Goal: Task Accomplishment & Management: Manage account settings

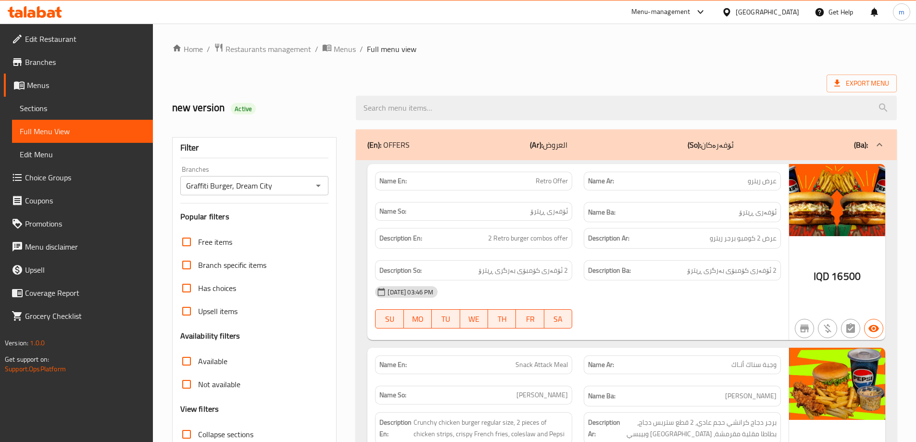
click at [28, 14] on icon at bounding box center [31, 14] width 8 height 8
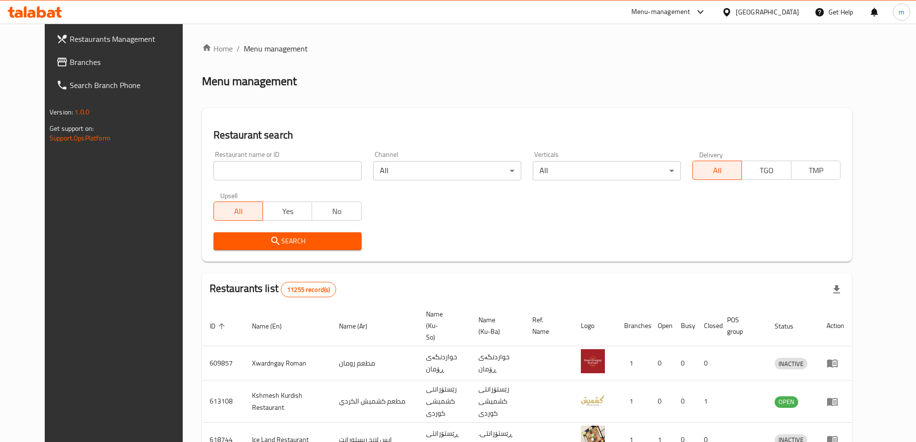
click at [69, 52] on link "Branches" at bounding box center [123, 61] width 149 height 23
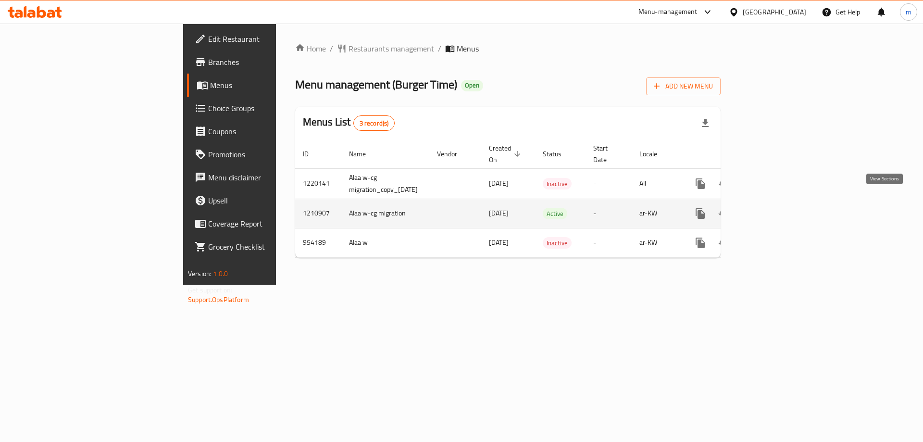
click at [776, 208] on icon "enhanced table" at bounding box center [770, 214] width 12 height 12
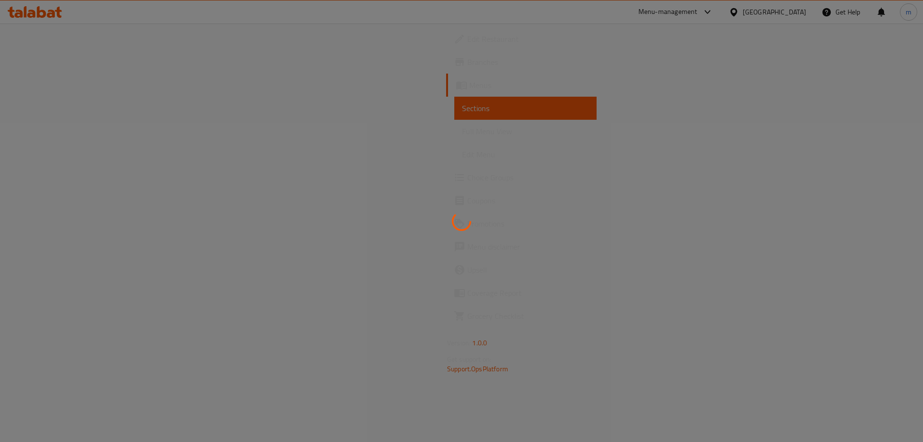
click at [55, 130] on div at bounding box center [461, 221] width 923 height 442
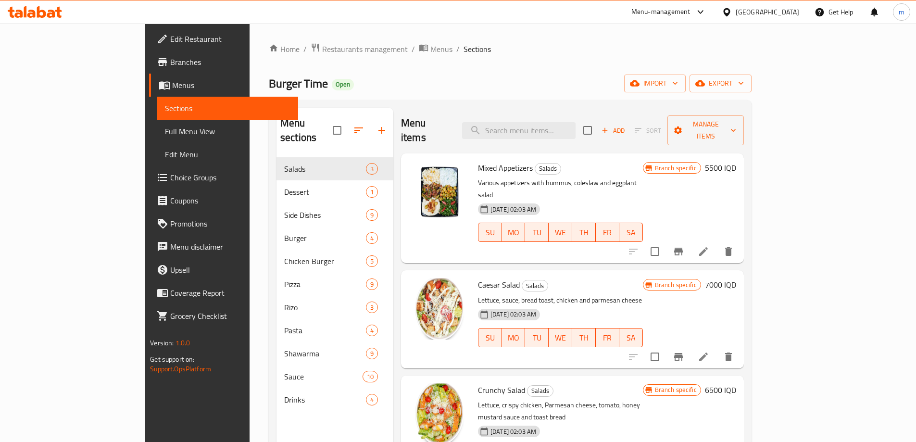
click at [165, 128] on span "Full Menu View" at bounding box center [228, 132] width 126 height 12
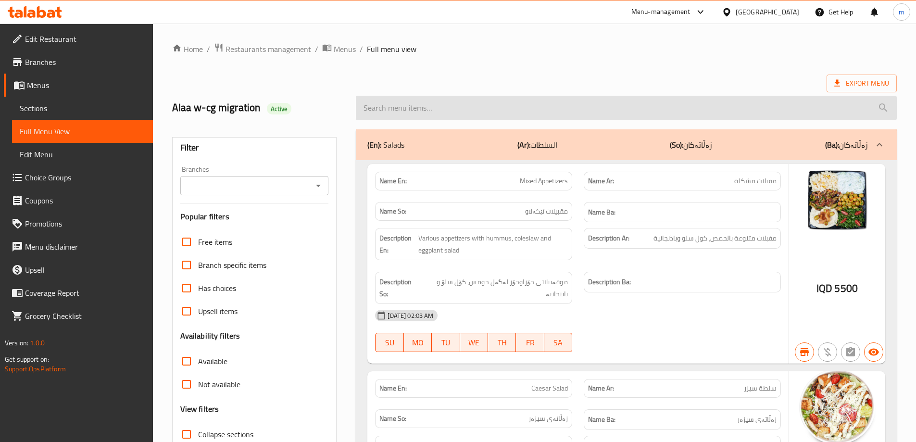
click at [492, 111] on input "search" at bounding box center [626, 108] width 541 height 25
paste input "Mix Pizza"
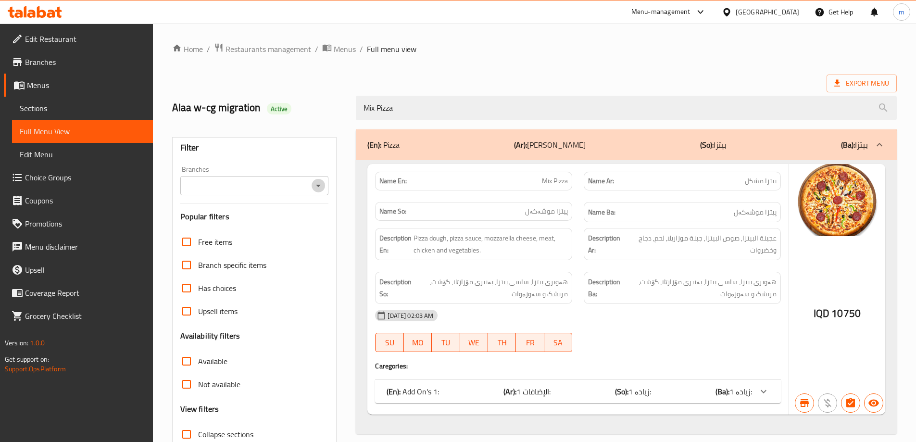
click at [318, 189] on icon "Open" at bounding box center [319, 186] width 12 height 12
type input "Mix Pizza"
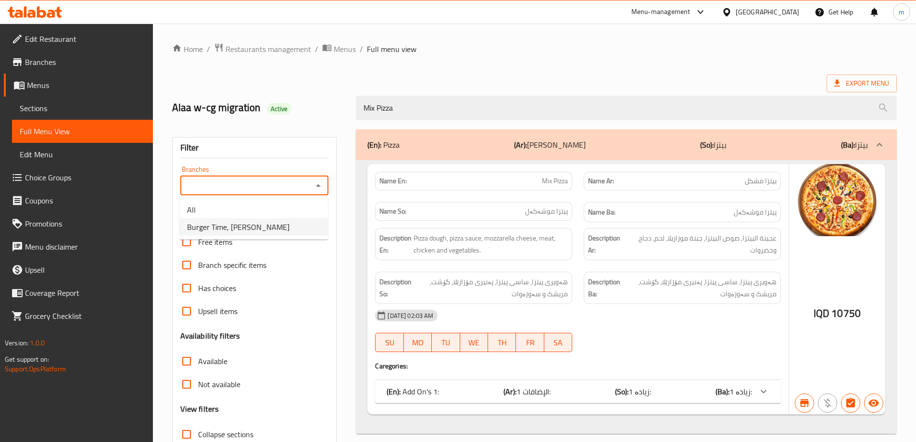
click at [258, 220] on li "Burger Time, Khanzad" at bounding box center [253, 226] width 149 height 17
type input "Burger Time, Khanzad"
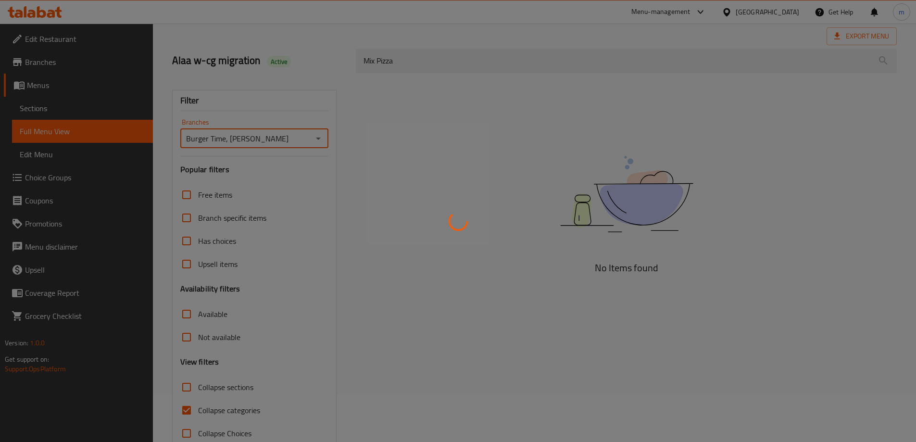
scroll to position [70, 0]
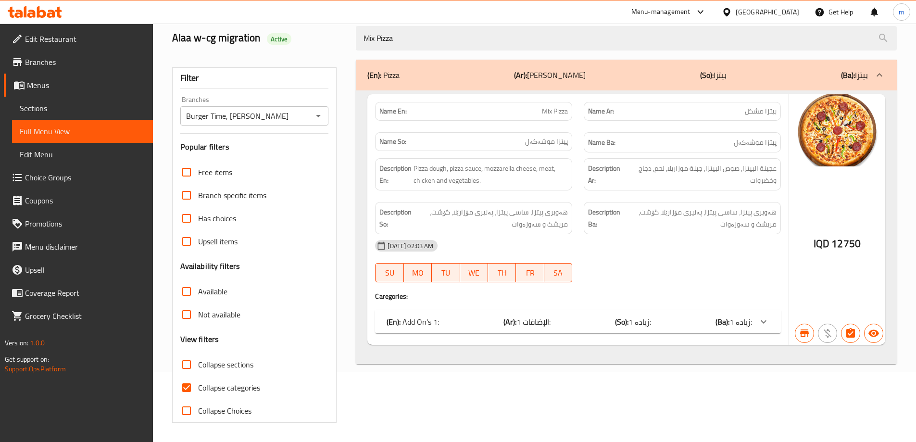
click at [200, 383] on div "Home / Restaurants management / Menus / Full menu view Export Menu Alaa w-cg mi…" at bounding box center [534, 198] width 725 height 450
click at [188, 390] on input "Collapse categories" at bounding box center [186, 387] width 23 height 23
checkbox input "false"
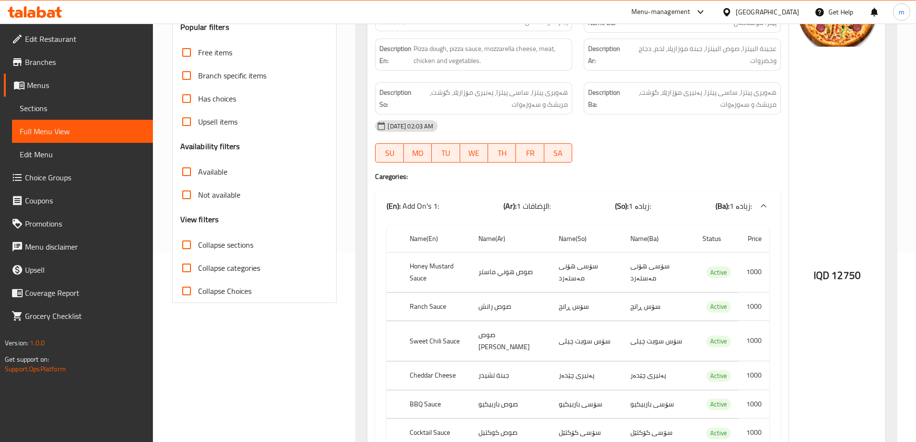
scroll to position [0, 0]
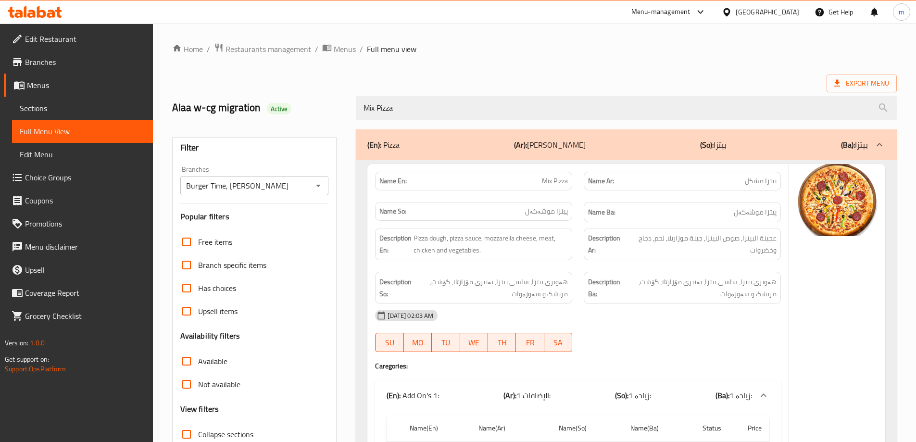
click at [57, 109] on span "Sections" at bounding box center [83, 108] width 126 height 12
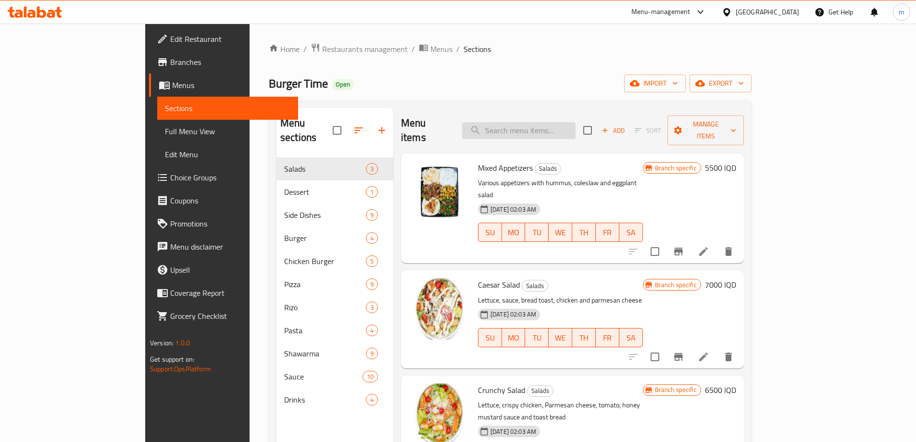
click at [549, 131] on input "search" at bounding box center [519, 130] width 114 height 17
paste input "Mix Pizza"
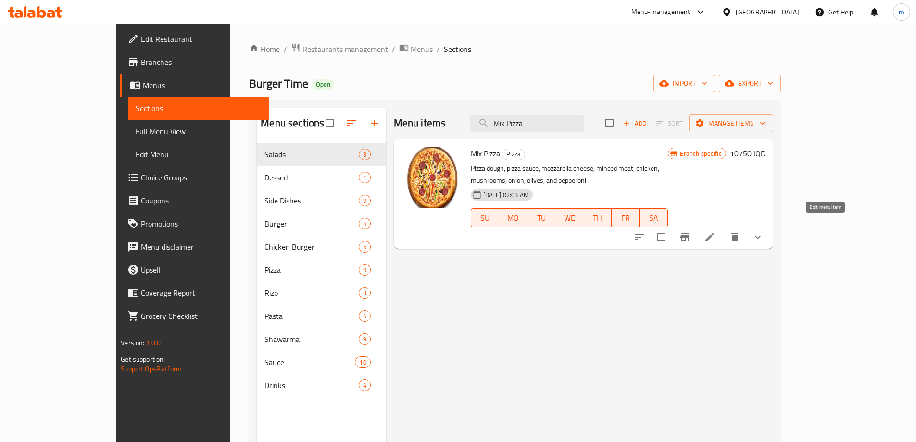
type input "Mix Pizza"
click at [716, 231] on icon at bounding box center [710, 237] width 12 height 12
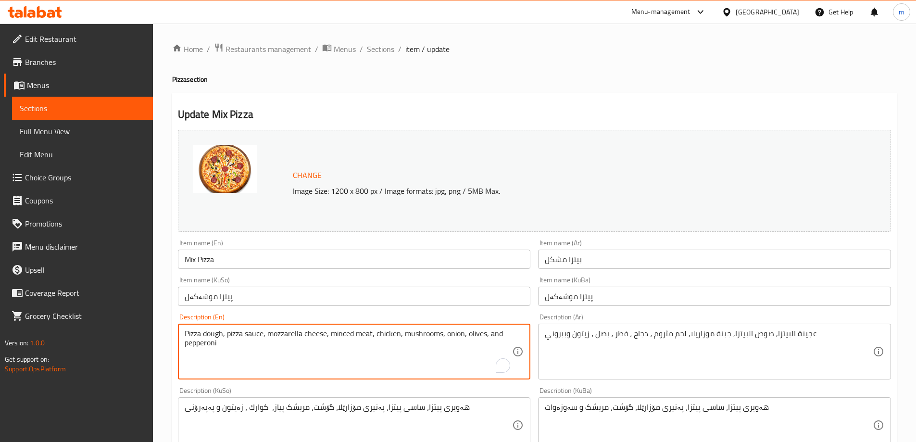
click at [485, 333] on textarea "Pizza dough, pizza sauce, mozzarella cheese, minced meat, chicken, mushrooms, o…" at bounding box center [349, 352] width 328 height 46
click at [268, 330] on textarea "Pizza dough, pizza sauce, mozzarella cheese, minced meat, chicken, mushrooms, o…" at bounding box center [349, 352] width 328 height 46
type textarea "Pizza dough, pizza sauce, Mozzarella cheese, minced meat, chicken, mushrooms, o…"
click at [797, 343] on textarea "عجينة البيتزا, صوص البيتزا, جبنة موزاريلا, لحم مثروم ، دجاج ، فطر ، بصل ، زيتون…" at bounding box center [709, 352] width 328 height 46
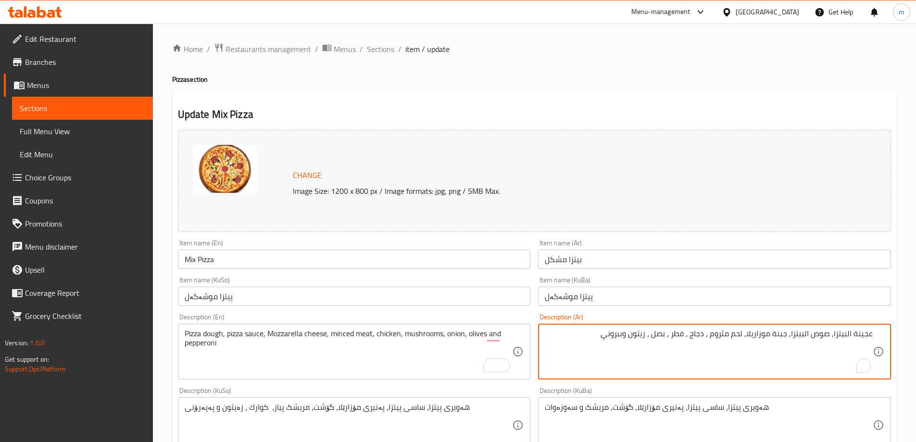
click at [847, 333] on textarea "عجينة البيتزا, صوص البيتزا, جبنة موزاريلا, لحم مثروم ، دجاج ، فطر ، بصل ، زيتون…" at bounding box center [709, 352] width 328 height 46
click at [809, 334] on textarea "عجينة بيتزا, صوص البيتزا, جبنة موزاريلا, لحم مثروم ، دجاج ، فطر ، بصل ، زيتون و…" at bounding box center [709, 352] width 328 height 46
click at [720, 334] on textarea "عجينة بيتزا, صوص بيتزا, جبنة موزاريلا, لحم مثروم ، دجاج ، فطر ، بصل ، زيتون وبب…" at bounding box center [709, 352] width 328 height 46
click at [702, 333] on textarea "عجينة بيتزا, صوص بيتزا, جبنة موزاريلا, لحم مثروم، دجاج ، فطر ، بصل ، زيتون وببر…" at bounding box center [709, 352] width 328 height 46
click at [685, 332] on textarea "عجينة بيتزا, صوص بيتزا, جبنة موزاريلا, لحم مثروم، دجاج، فطر ، بصل ، زيتون وببرو…" at bounding box center [709, 352] width 328 height 46
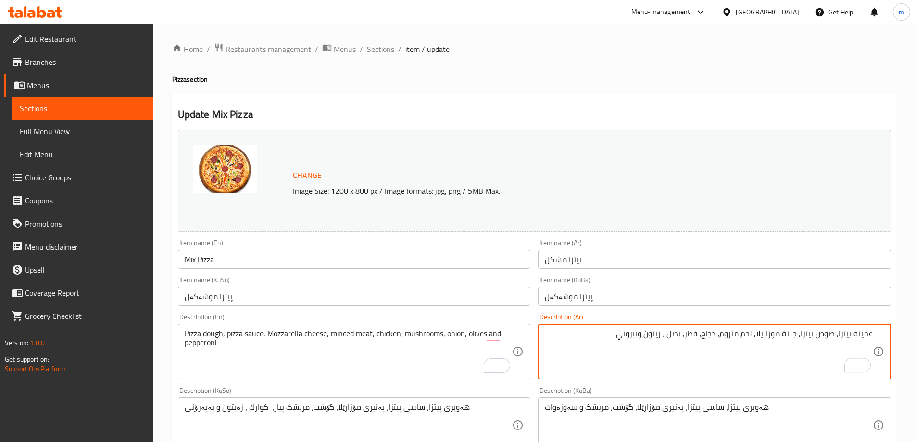
click at [668, 331] on textarea "عجينة بيتزا, صوص بيتزا, جبنة موزاريلا, لحم مثروم، دجاج، فطر، بصل ، زيتون وببروني" at bounding box center [709, 352] width 328 height 46
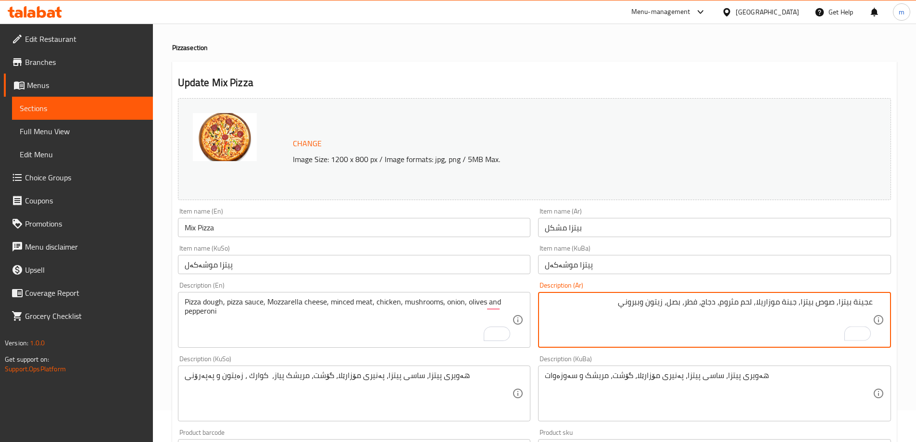
scroll to position [55, 0]
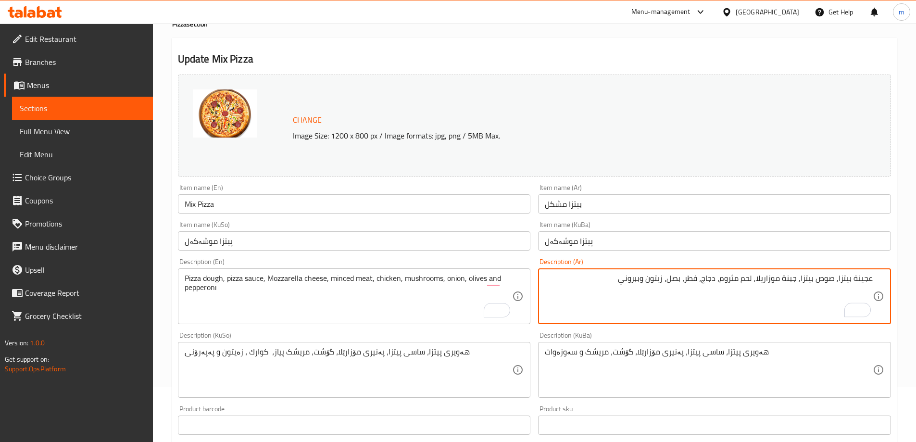
type textarea "عجينة بيتزا, صوص بيتزا, جبنة موزاريلا, لحم مثروم، دجاج، فطر، بصل، زيتون وببروني"
click at [365, 375] on textarea "هەویری پیتزا، ساسی پیتزا، پەنیری مۆزارێلا، گۆشت، مریشک پیاز، كوارك ، زەیتون و پ…" at bounding box center [349, 370] width 328 height 46
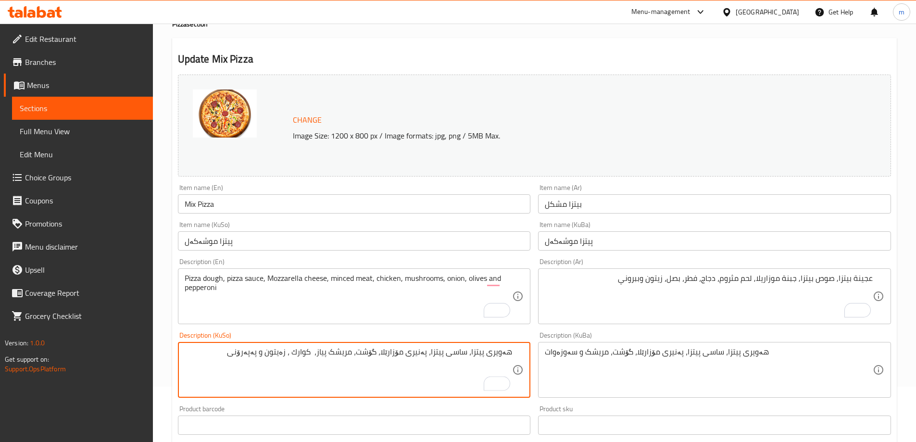
click at [366, 353] on textarea "هەویری پیتزا، ساسی پیتزا، پەنیری مۆزارێلا، گۆشت، مریشک پیاز، كوارك ، زەیتون و پ…" at bounding box center [349, 370] width 328 height 46
click at [362, 348] on textarea "هەویری پیتزا، ساسی پیتزا، پەنیری مۆزارێلا، گۆشت، مریشک پیاز، كوارك ، زەیتون و پ…" at bounding box center [349, 370] width 328 height 46
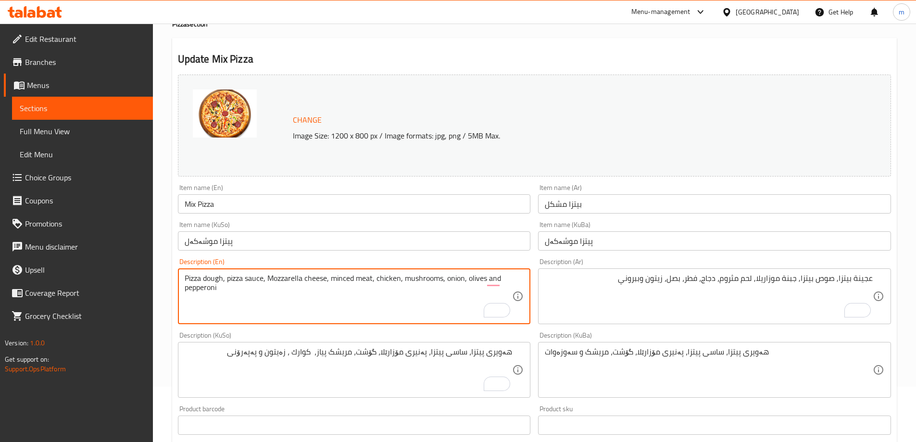
click at [333, 279] on textarea "Pizza dough, pizza sauce, Mozzarella cheese, minced meat, chicken, mushrooms, o…" at bounding box center [349, 297] width 328 height 46
click at [340, 278] on textarea "Pizza dough, pizza sauce, Mozzarella cheese, minced meat, chicken, mushrooms, o…" at bounding box center [349, 297] width 328 height 46
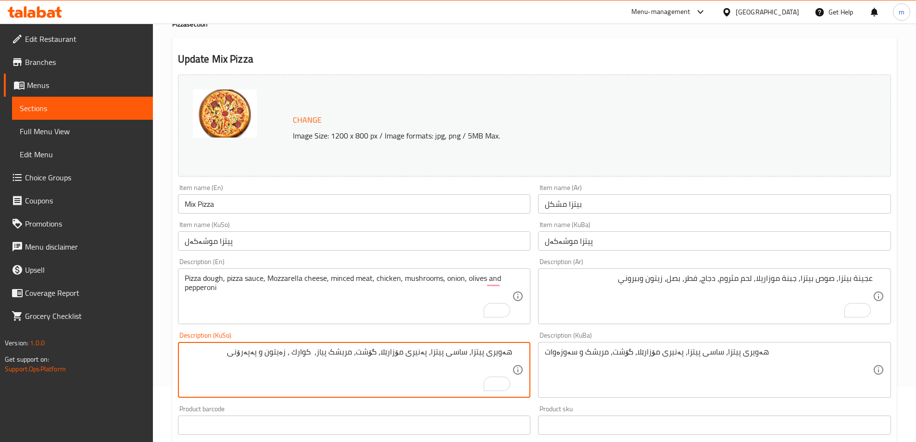
drag, startPoint x: 361, startPoint y: 351, endPoint x: 380, endPoint y: 353, distance: 19.8
click at [380, 353] on textarea "هەویری پیتزا، ساسی پیتزا، پەنیری مۆزارێلا، گۆشت، مریشک پیاز، كوارك ، زەیتون و پ…" at bounding box center [349, 370] width 328 height 46
paste textarea "ی قیمەکراو"
click at [302, 351] on textarea "هەویری پیتزا، ساسی پیتزا، پەنیری مۆزارێلا، گۆشتی قیمەکراو، مریشک پیاز، كوارك ، …" at bounding box center [349, 370] width 328 height 46
click at [292, 354] on textarea "هەویری پیتزا، ساسی پیتزا، پەنیری مۆزارێلا، گۆشتی قیمەکراو، مریشک، پیاز، كوارك ،…" at bounding box center [349, 370] width 328 height 46
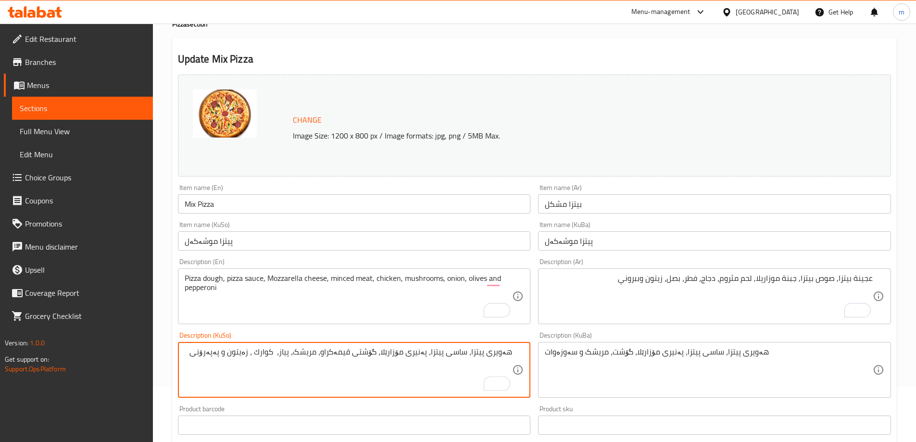
click at [292, 354] on textarea "هەویری پیتزا، ساسی پیتزا، پەنیری مۆزارێلا، گۆشتی قیمەکراو، مریشک، پیاز، كوارك ،…" at bounding box center [349, 370] width 328 height 46
click at [301, 353] on textarea "هەویری پیتزا، ساسی پیتزا، پەنیری مۆزارێلا، گۆشتی قیمەکراو، مریشک، پیاز، كوارك ،…" at bounding box center [349, 370] width 328 height 46
click at [276, 353] on textarea "هەویری پیتزا، ساسی پیتزا، پەنیری مۆزارێلا، گۆشتی قیمەکراو، مریشک، پیاز، كوارك ،…" at bounding box center [349, 370] width 328 height 46
click at [299, 350] on textarea "هەویری پیتزا، ساسی پیتزا، پەنیری مۆزارێلا، گۆشتی قیمەکراو، مریشک، پیاز، زەیتون …" at bounding box center [349, 370] width 328 height 46
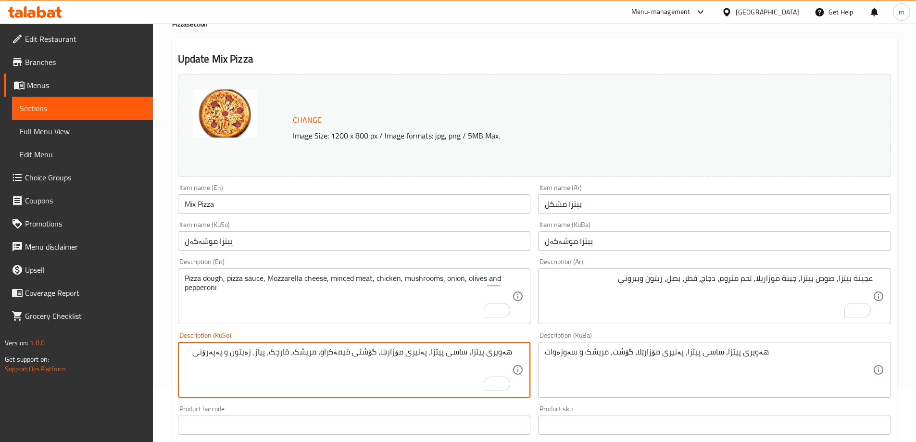
click at [232, 354] on textarea "هەویری پیتزا، ساسی پیتزا، پەنیری مۆزارێلا، گۆشتی قیمەکراو، مریشک، قارچک، پیاز، …" at bounding box center [349, 370] width 328 height 46
click at [223, 353] on textarea "هەویری پیتزا، ساسی پیتزا، پەنیری مۆزارێلا، گۆشتی قیمەکراو، مریشک، قارچک، پیاز، …" at bounding box center [349, 370] width 328 height 46
click at [229, 356] on textarea "هەویری پیتزا، ساسی پیتزا، پەنیری مۆزارێلا، گۆشتی قیمەکراو، مریشک، قارچک، پیاز، …" at bounding box center [349, 370] width 328 height 46
paste textarea "تزای پێپ"
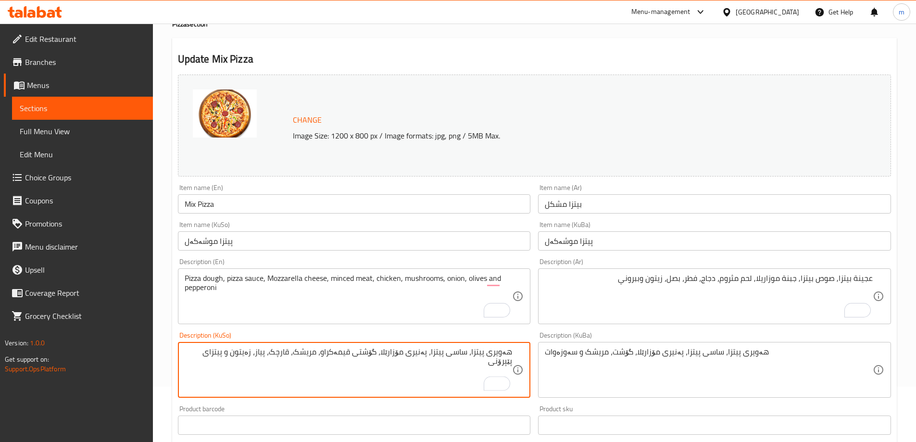
click at [225, 355] on textarea "هەویری پیتزا، ساسی پیتزا، پەنیری مۆزارێلا، گۆشتی قیمەکراو، مریشک، قارچک، پیاز، …" at bounding box center [349, 370] width 328 height 46
click at [420, 351] on textarea "هەویری پیتزا، ساسی پیتزا، پەنیری مۆزارێلا، گۆشتی قیمەکراو، مریشک، قارچک، پیاز، …" at bounding box center [349, 370] width 328 height 46
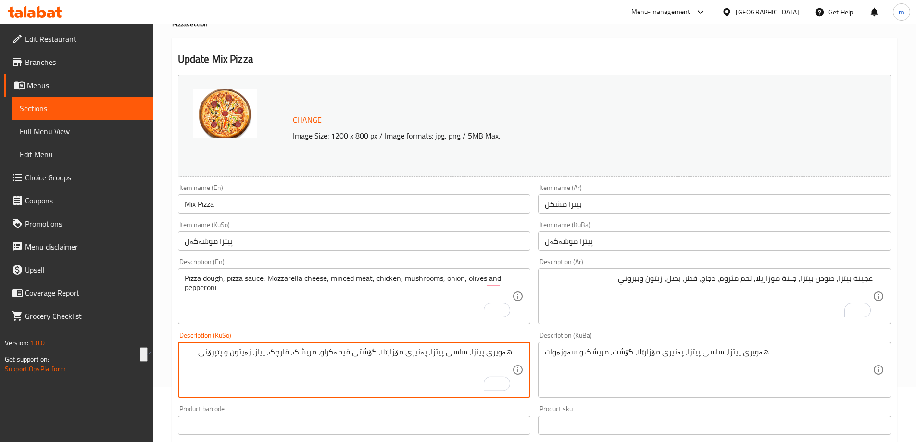
type textarea "هەویری پیتزا، ساسی پیتزا، پەنیری مۆزارێلا، گۆشتی قیمەکراو، مریشک، قارچک، پیاز، …"
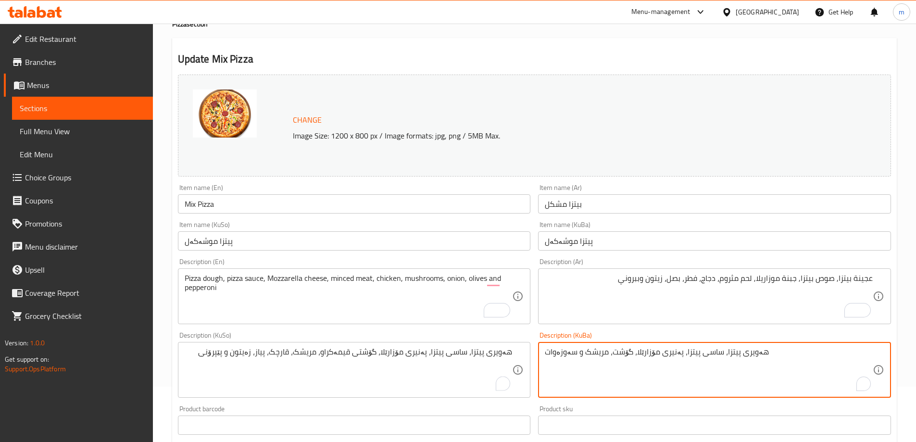
click at [725, 356] on textarea "هەویری پیتزا، ساسی پیتزا، پەنیری مۆزارێلا، گۆشت، مریشک و سەوزەوات" at bounding box center [709, 370] width 328 height 46
click at [725, 357] on textarea "هەویری پیتزا، ساسی پیتزا، پەنیری مۆزارێلا، گۆشت، مریشک و سەوزەوات" at bounding box center [709, 370] width 328 height 46
click at [725, 359] on textarea "هەویری پیتزا، ساسی پیتزا، پەنیری مۆزارێلا، گۆشت، مریشک و سەوزەوات" at bounding box center [709, 370] width 328 height 46
click at [725, 360] on textarea "هەویری پیتزا، ساسی پیتزا، پەنیری مۆزارێلا، گۆشت، مریشک و سەوزەوات" at bounding box center [709, 370] width 328 height 46
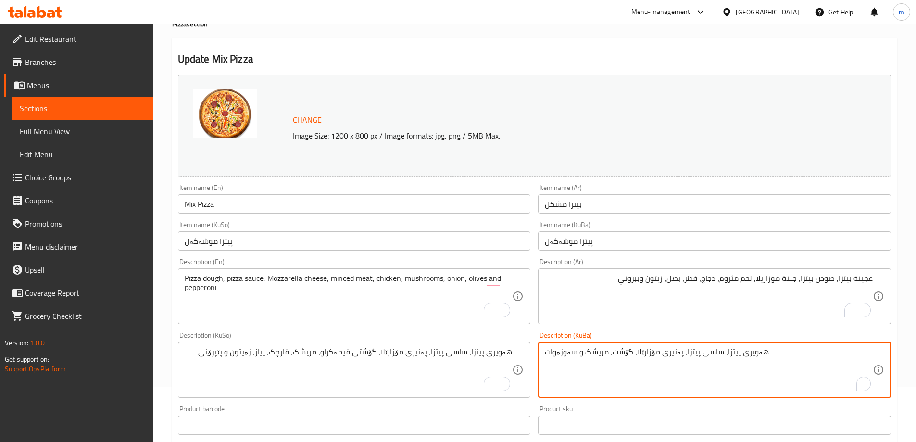
click at [725, 360] on textarea "هەویری پیتزا، ساسی پیتزا، پەنیری مۆزارێلا، گۆشت، مریشک و سەوزەوات" at bounding box center [709, 370] width 328 height 46
paste textarea "ی قیمەکراو، مریشک، قارچک، پیاز، زەیتون و پێپرۆنی"
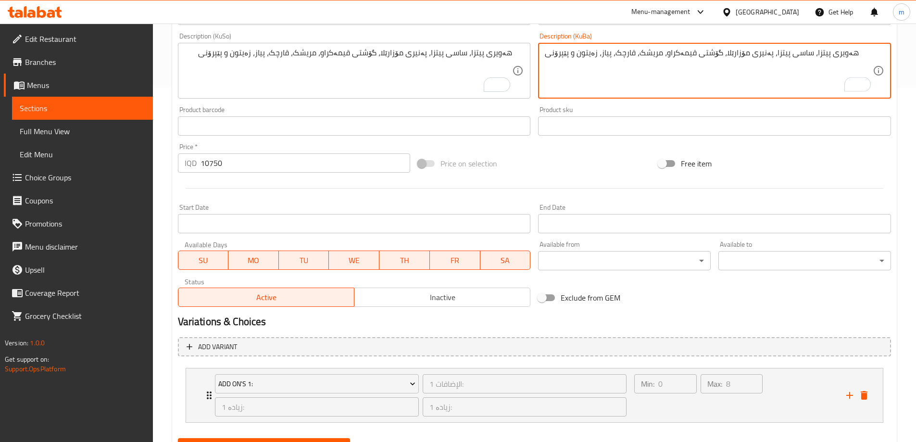
scroll to position [401, 0]
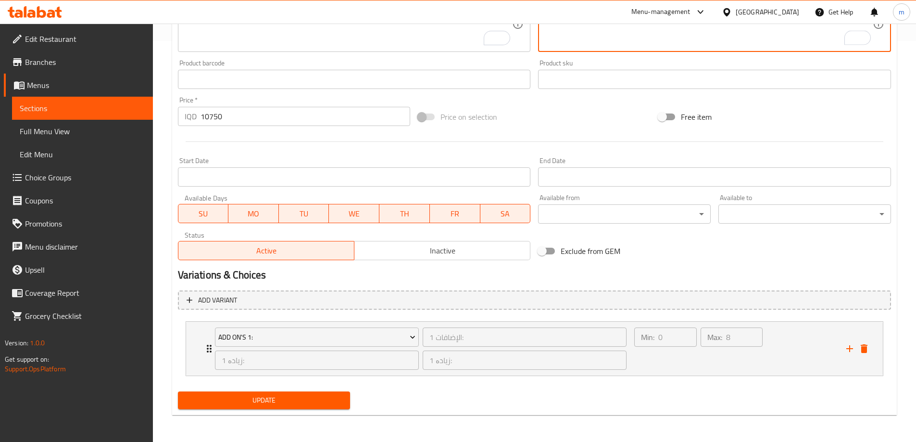
type textarea "هەویری پیتزا، ساسی پیتزا، پەنیری مۆزارێلا، گۆشتی قیمەکراو، مریشک، قارچک، پیاز، …"
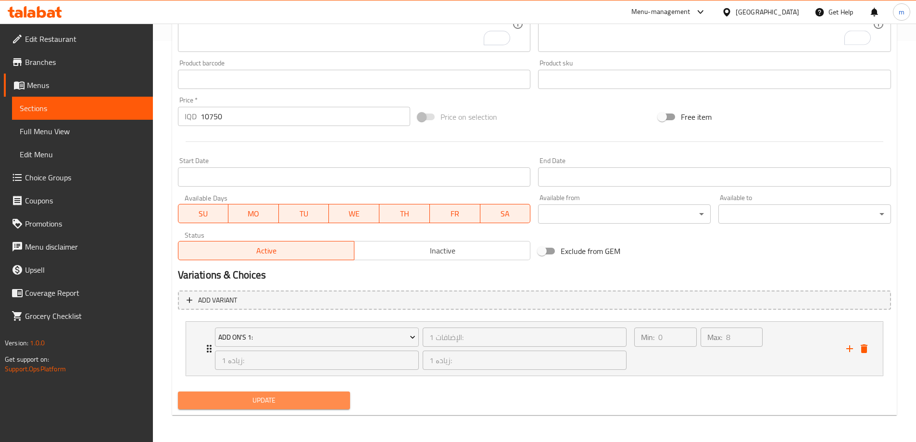
click at [260, 403] on span "Update" at bounding box center [264, 400] width 157 height 12
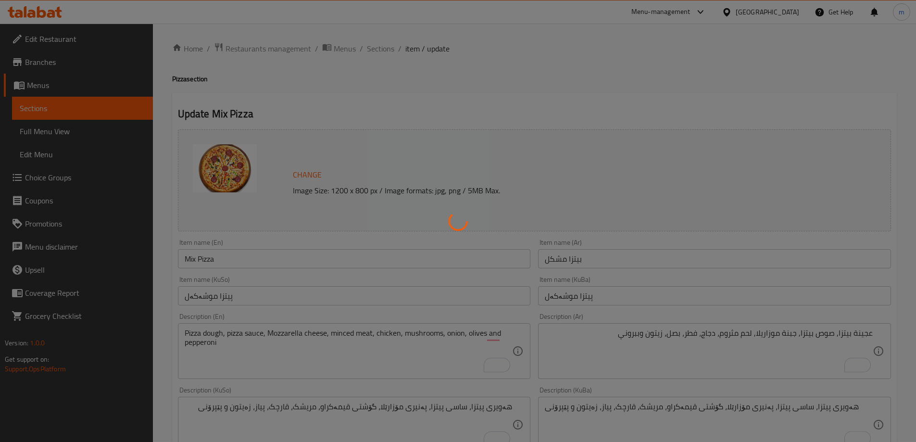
scroll to position [0, 0]
click at [195, 263] on div at bounding box center [458, 221] width 916 height 442
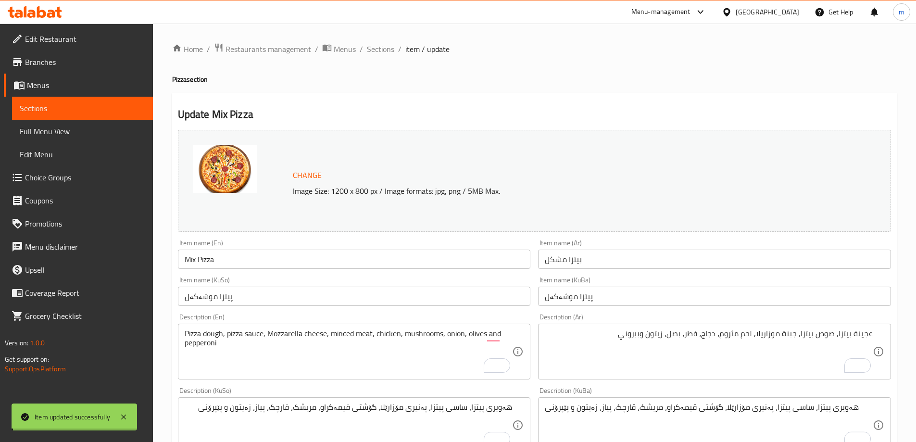
click at [195, 263] on div "Home / Restaurants management / Menus / Sections / item / update Pizza section …" at bounding box center [534, 433] width 725 height 781
click at [195, 263] on input "Mix Pizza" at bounding box center [354, 259] width 353 height 19
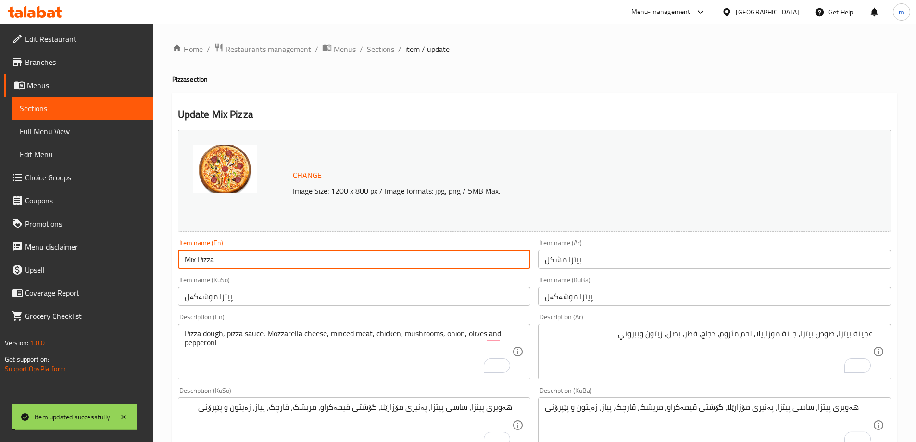
click at [195, 263] on input "Mix Pizza" at bounding box center [354, 259] width 353 height 19
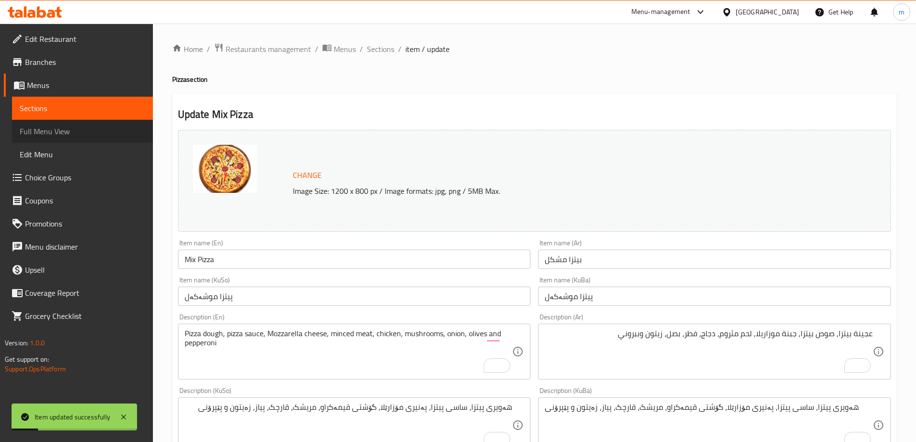
click at [35, 126] on span "Full Menu View" at bounding box center [83, 132] width 126 height 12
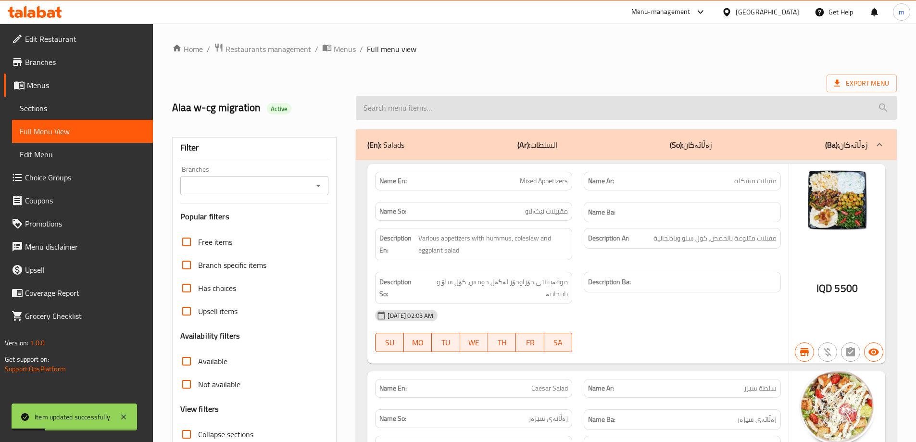
click at [401, 111] on input "search" at bounding box center [626, 108] width 541 height 25
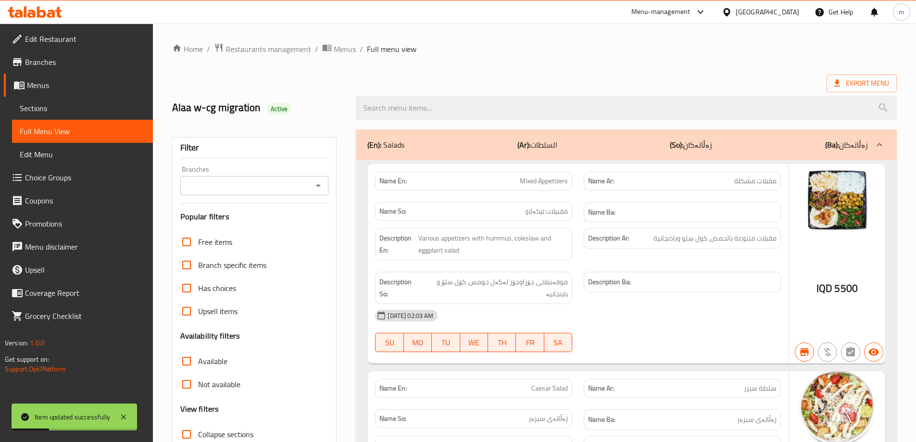
paste input "Mix Pizza"
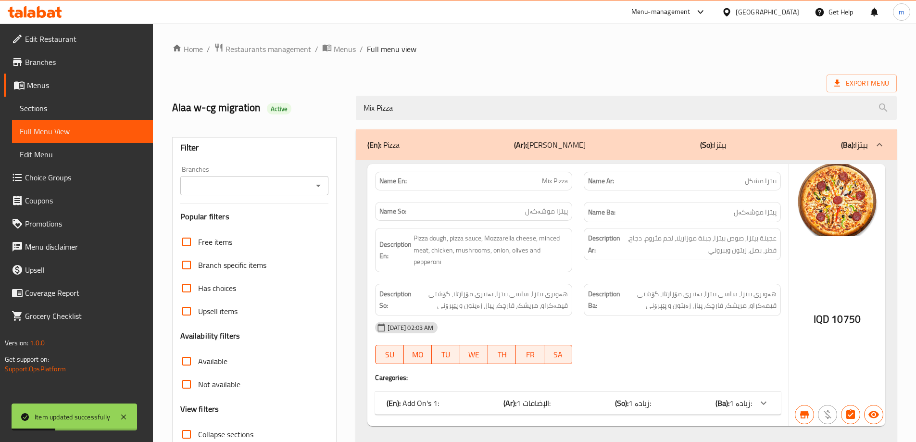
click at [314, 186] on icon "Open" at bounding box center [319, 186] width 12 height 12
type input "Mix Pizza"
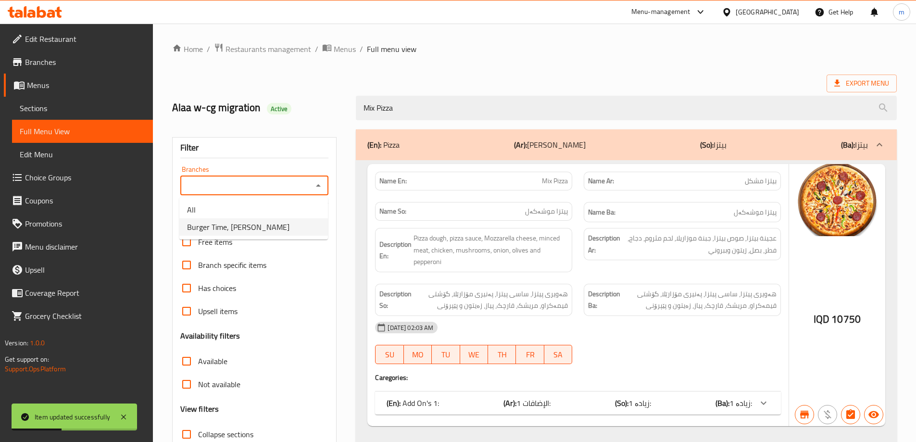
click at [259, 226] on li "Burger Time, Khanzad" at bounding box center [253, 226] width 149 height 17
type input "Burger Time, Khanzad"
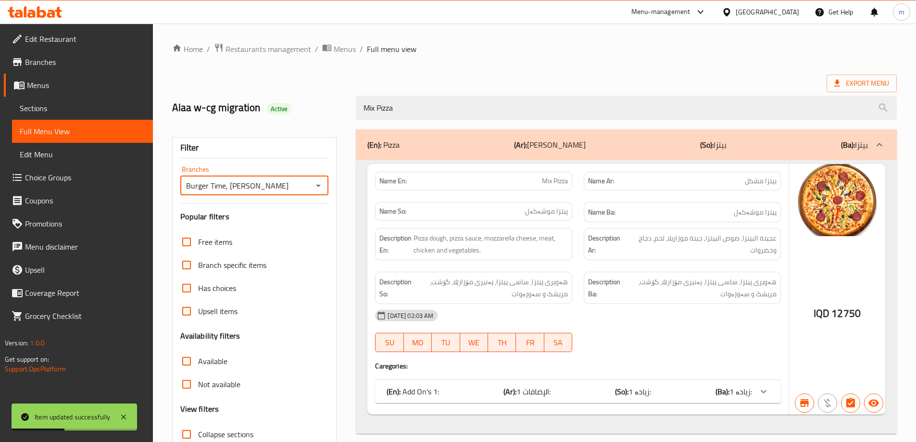
click at [321, 112] on h2 "Alaa w-cg migration Active" at bounding box center [258, 108] width 173 height 14
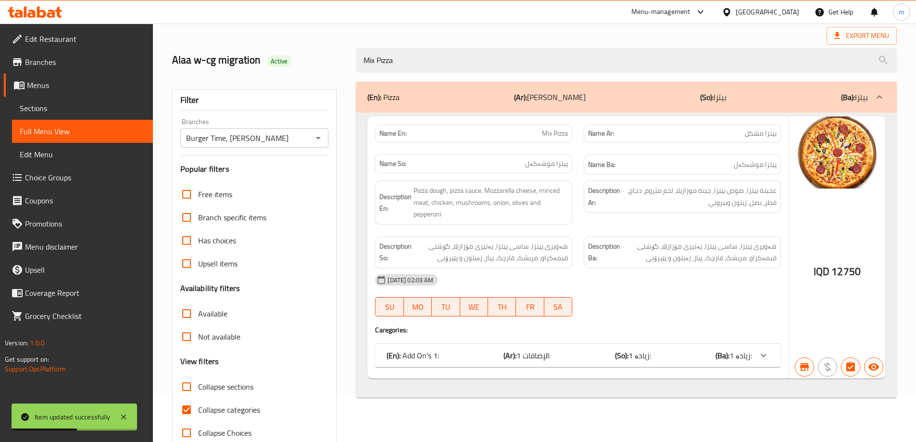
scroll to position [70, 0]
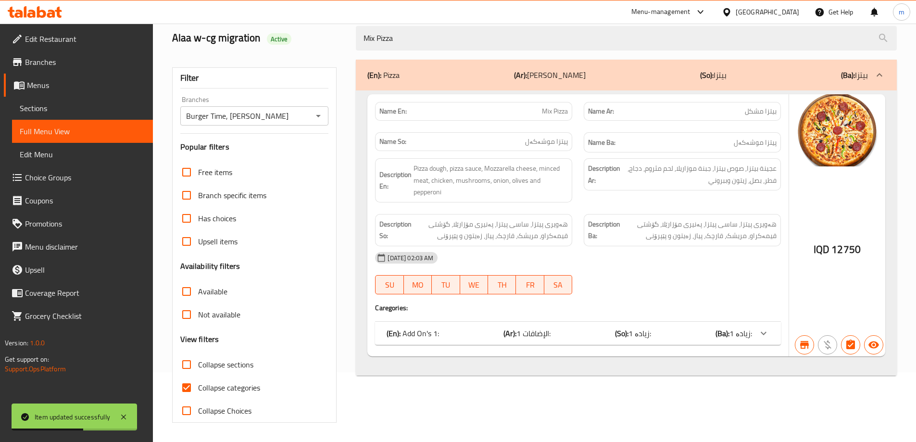
click at [237, 389] on span "Collapse categories" at bounding box center [229, 388] width 62 height 12
click at [198, 389] on input "Collapse categories" at bounding box center [186, 387] width 23 height 23
checkbox input "false"
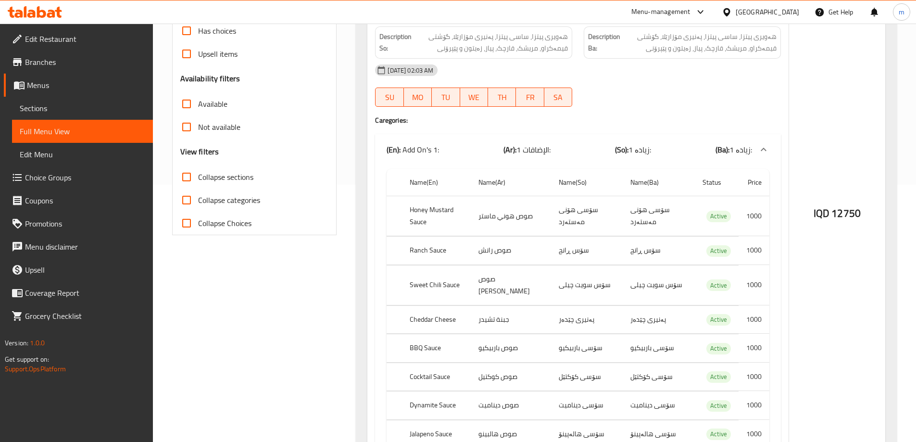
scroll to position [89, 0]
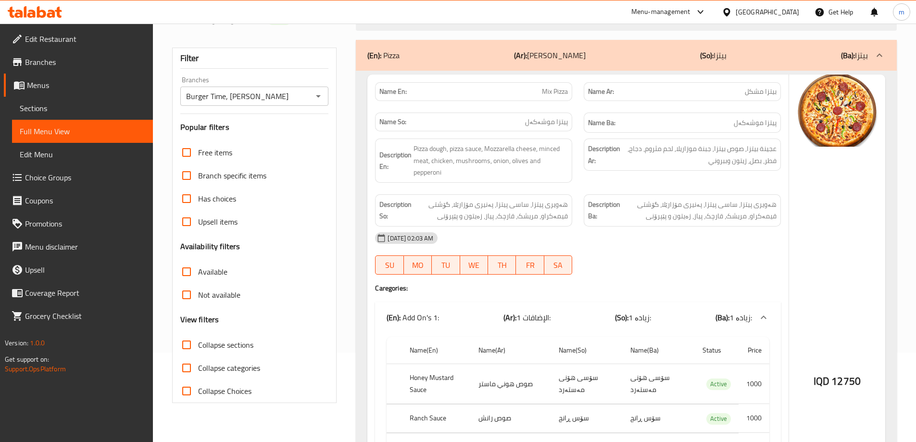
click at [36, 7] on icon at bounding box center [35, 12] width 54 height 12
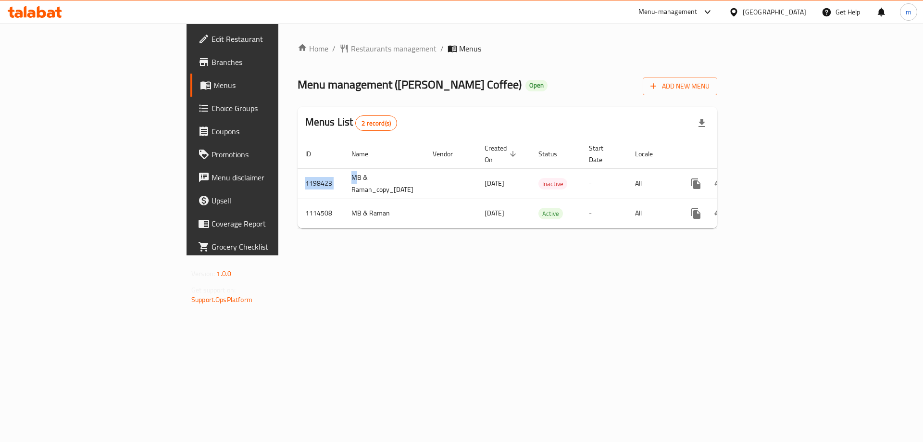
drag, startPoint x: 231, startPoint y: 163, endPoint x: 245, endPoint y: 274, distance: 111.5
click at [278, 255] on div "Home / Restaurants management / Menus Menu management ( [PERSON_NAME] Coffee ) …" at bounding box center [507, 140] width 458 height 232
click at [212, 67] on span "Branches" at bounding box center [273, 62] width 122 height 12
